Goal: Find specific page/section: Find specific page/section

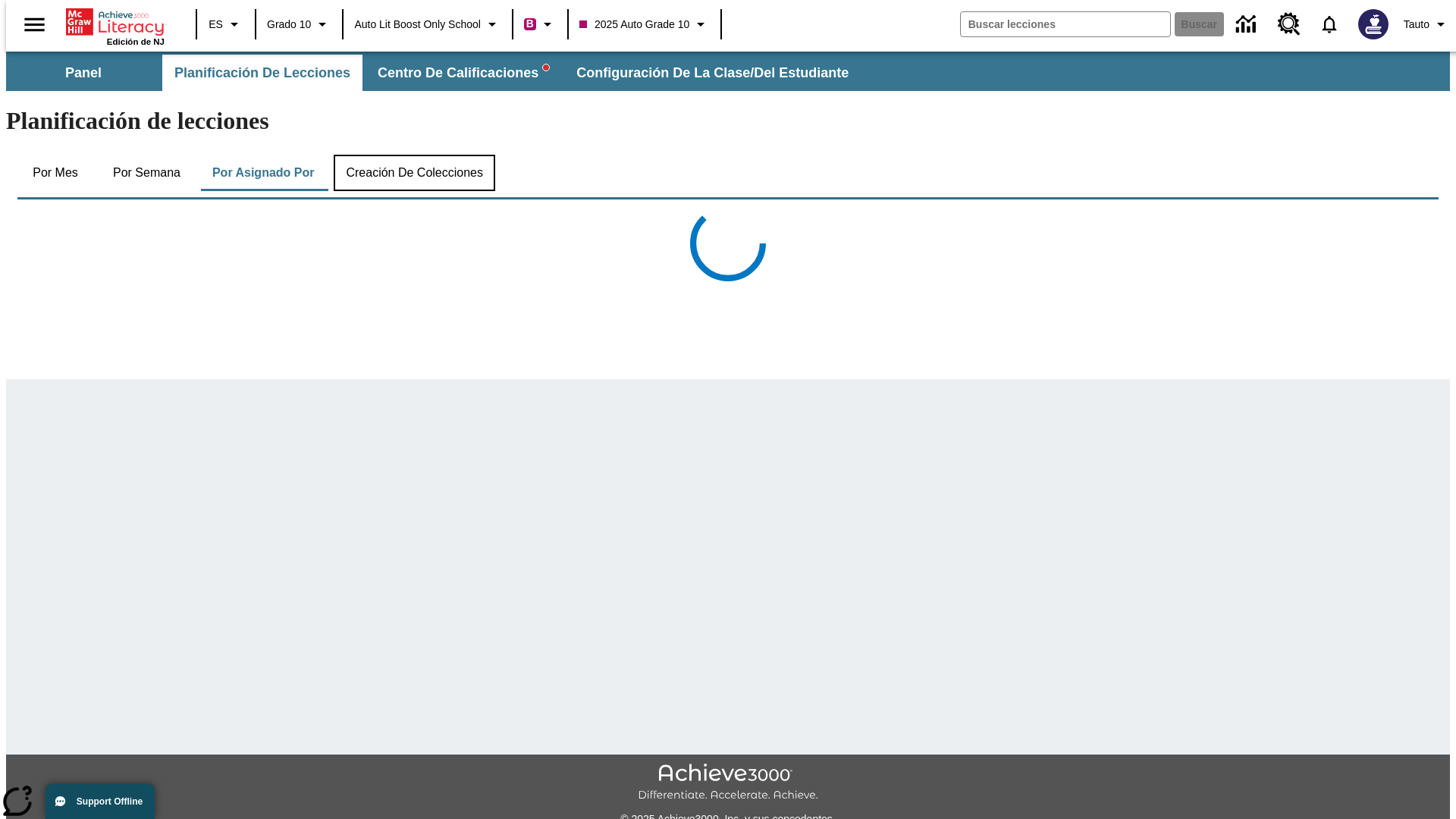
click at [411, 155] on button "Creación de colecciones" at bounding box center [414, 173] width 162 height 37
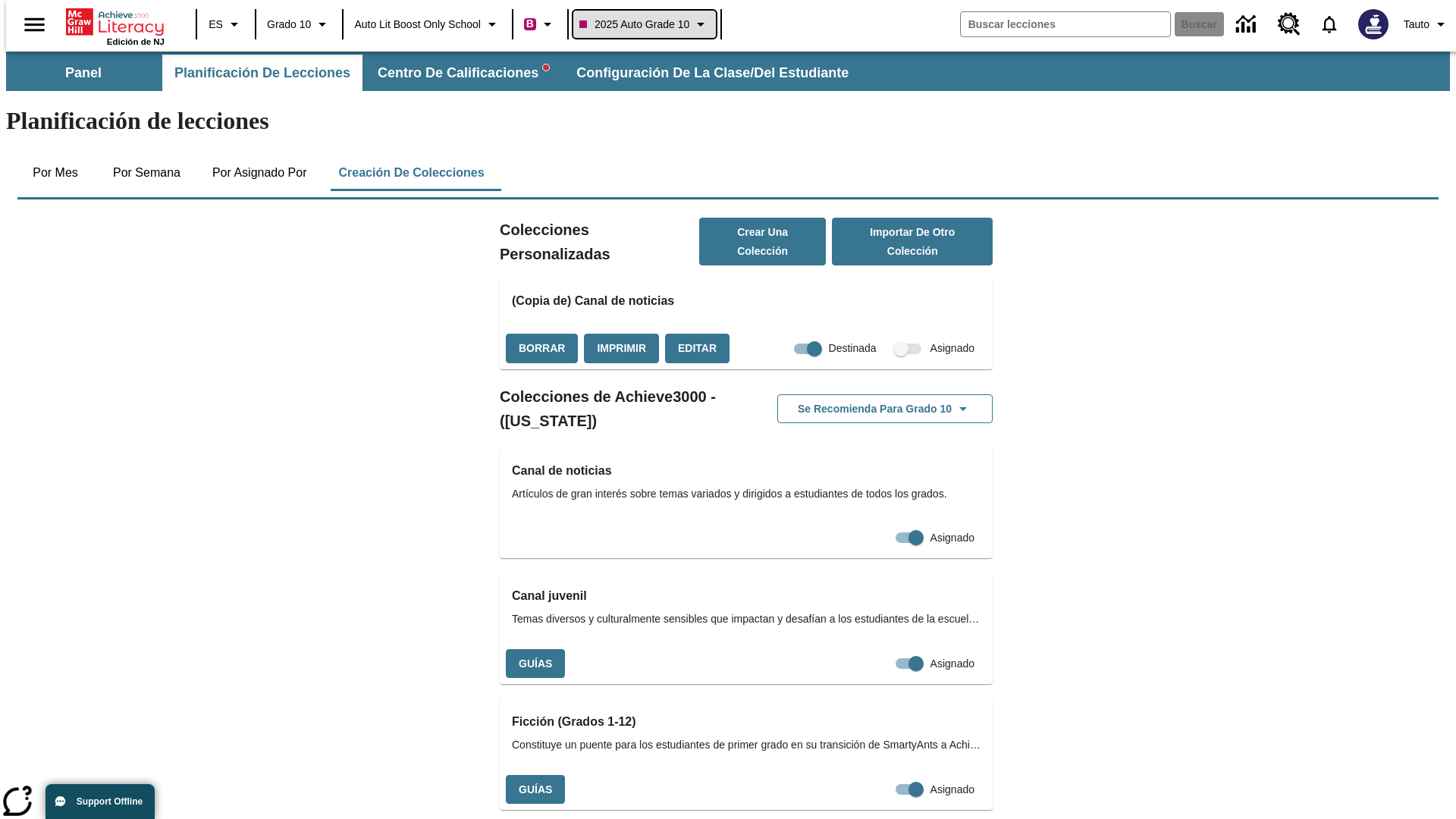
click at [647, 24] on span "2025 Auto Grade 10" at bounding box center [634, 24] width 110 height 16
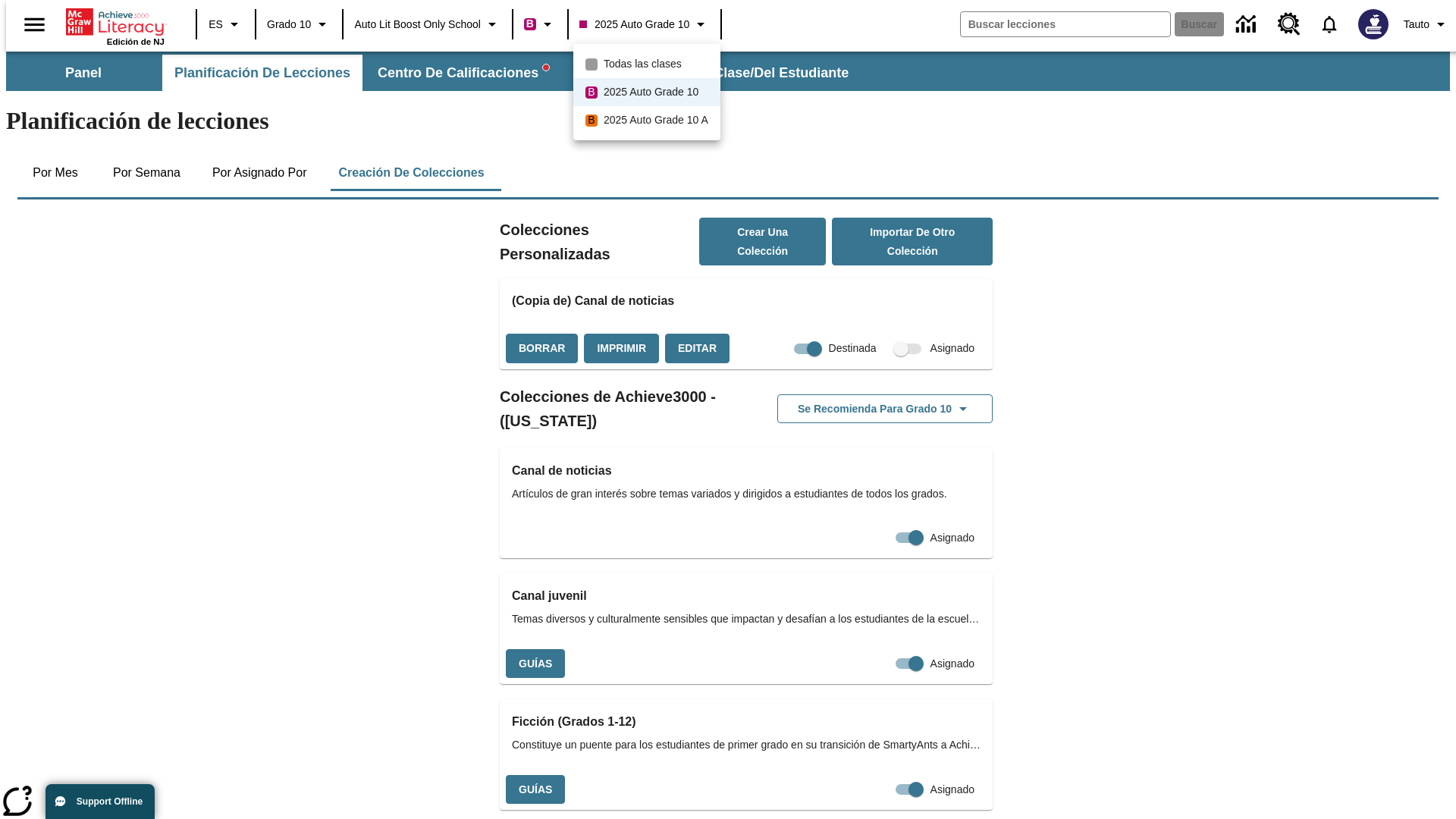
click at [649, 64] on span "Todas las clases" at bounding box center [643, 64] width 79 height 16
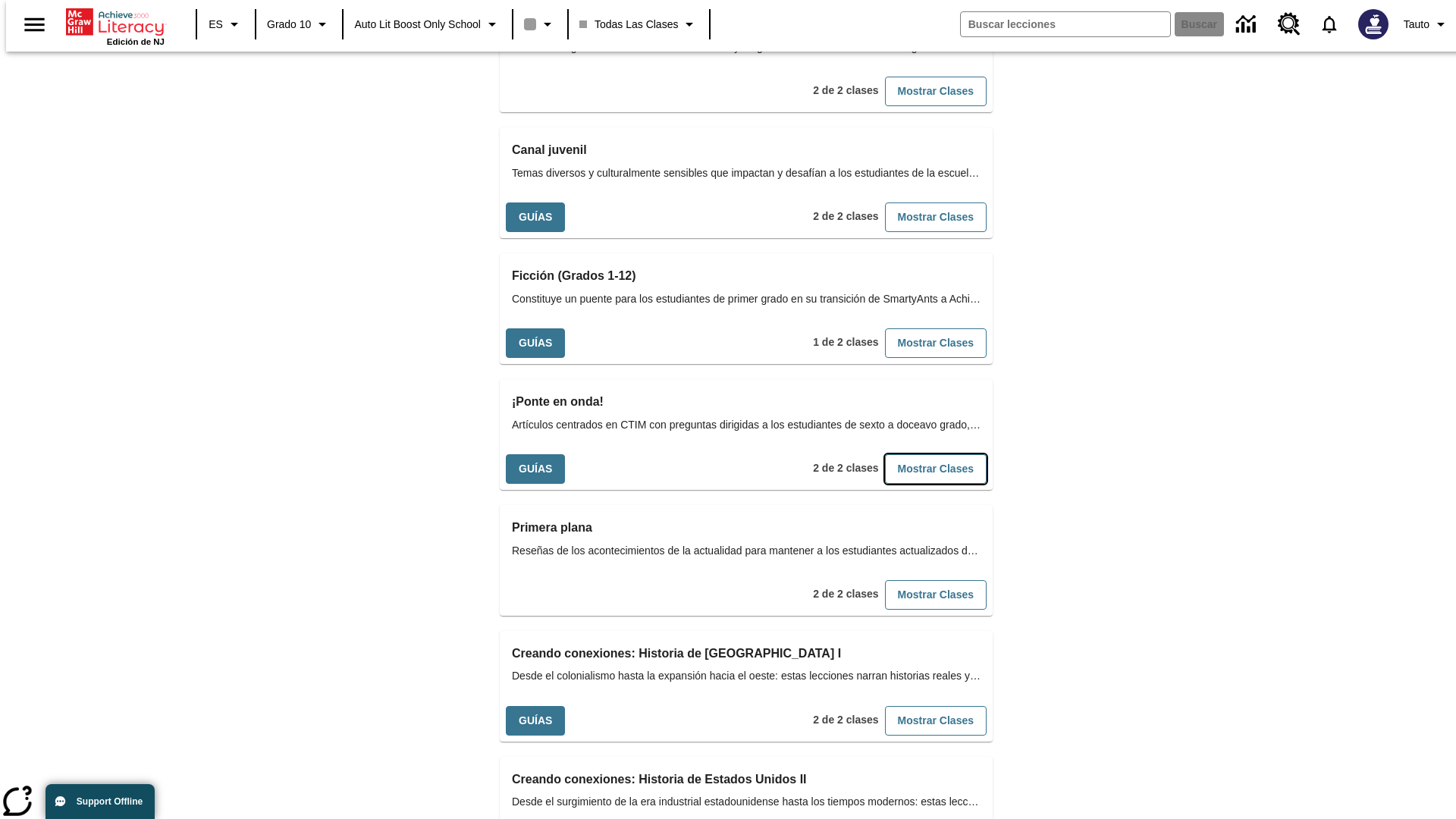
click at [911, 455] on button "Mostrar Clases" at bounding box center [935, 469] width 102 height 30
